Goal: Task Accomplishment & Management: Manage account settings

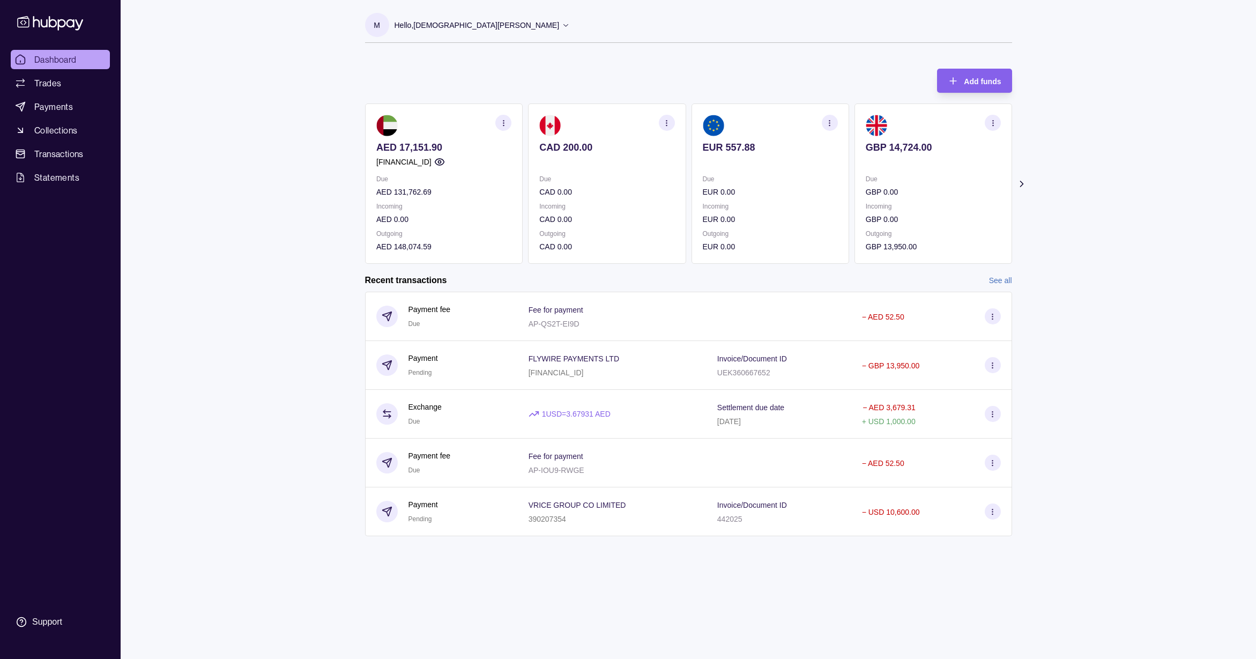
click at [1018, 184] on icon at bounding box center [1021, 184] width 11 height 11
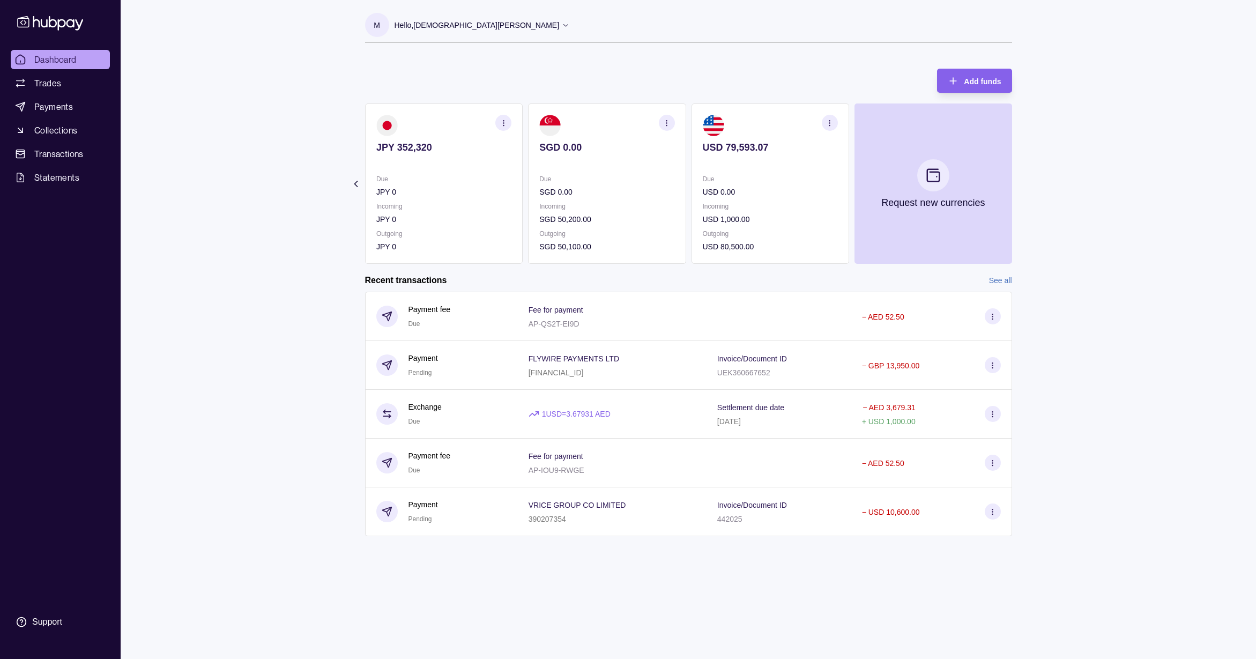
click at [988, 280] on div "Recent transactions See all" at bounding box center [688, 281] width 647 height 12
click at [989, 280] on link "See all" at bounding box center [1000, 281] width 23 height 12
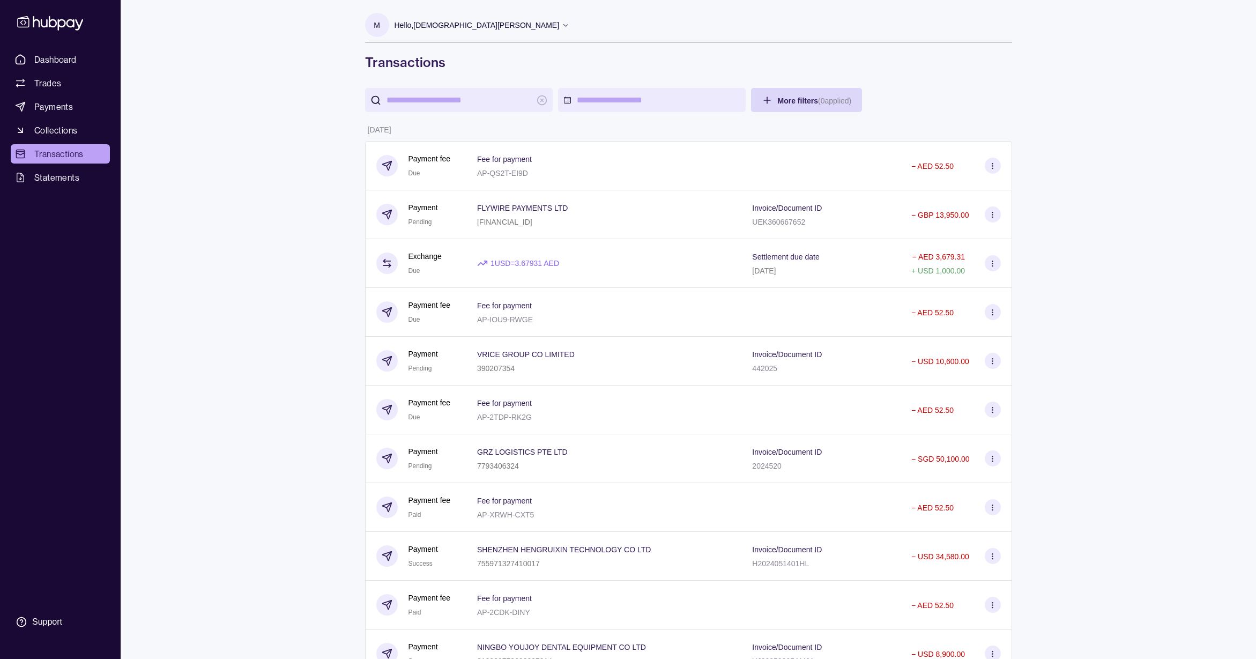
scroll to position [1, 0]
click at [536, 28] on p "Hello, [PERSON_NAME]" at bounding box center [477, 25] width 165 height 12
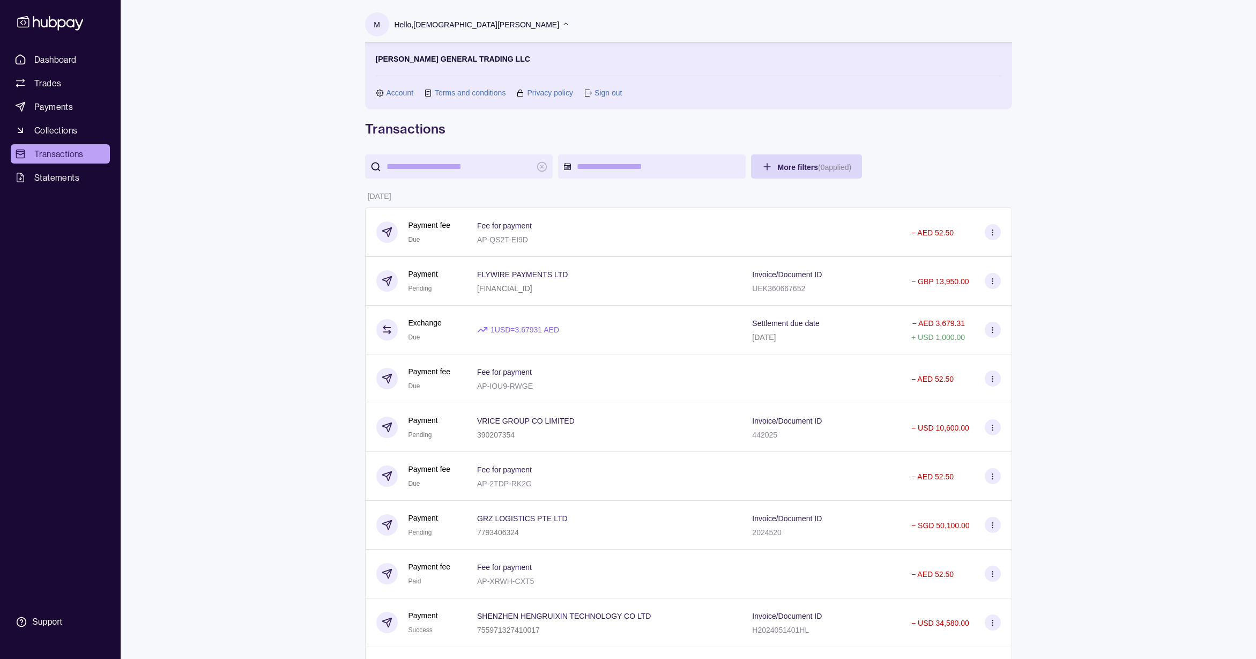
click at [594, 91] on section "Sign out" at bounding box center [603, 93] width 38 height 12
click at [599, 92] on link "Sign out" at bounding box center [608, 93] width 27 height 12
